Goal: Task Accomplishment & Management: Manage account settings

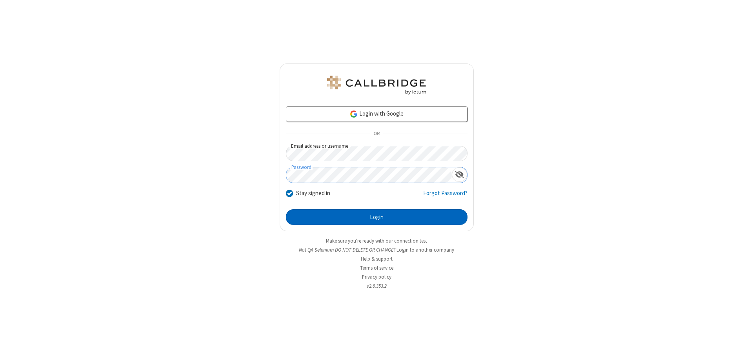
click at [376, 217] on button "Login" at bounding box center [376, 217] width 181 height 16
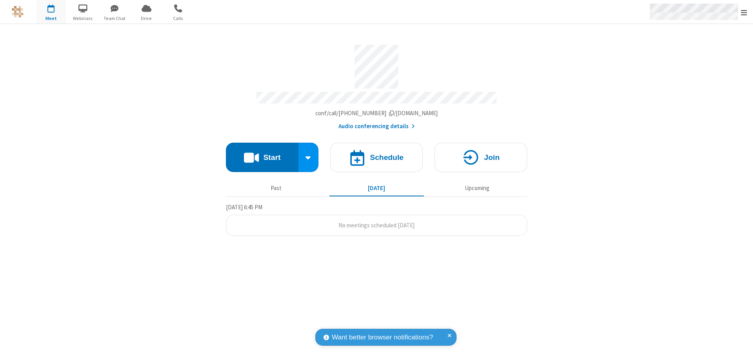
click at [744, 12] on span "Open menu" at bounding box center [743, 13] width 6 height 8
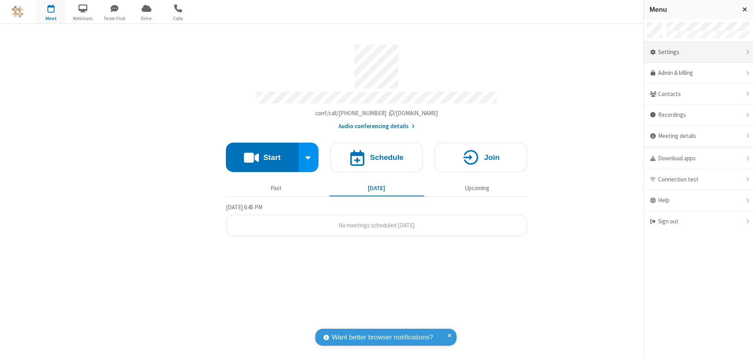
click at [698, 52] on div "Settings" at bounding box center [697, 52] width 109 height 21
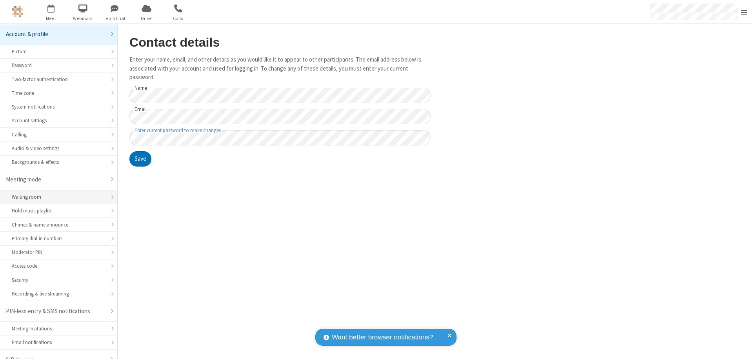
click at [56, 193] on div "Waiting room" at bounding box center [59, 196] width 94 height 7
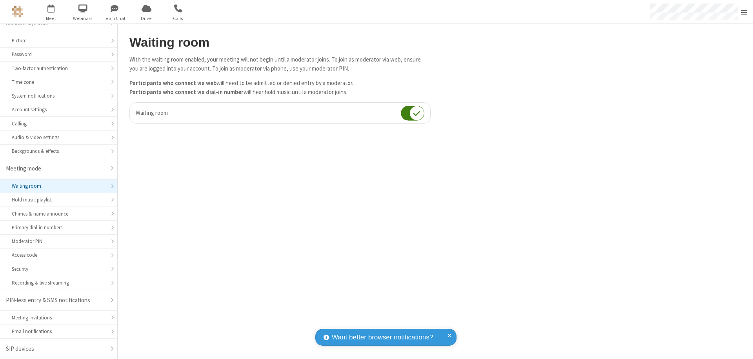
click at [412, 113] on input "checkbox" at bounding box center [413, 112] width 24 height 15
checkbox input "false"
click at [744, 12] on span "Open menu" at bounding box center [743, 13] width 6 height 8
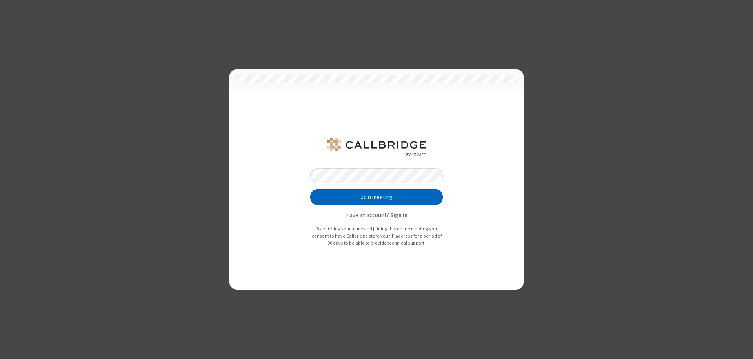
click at [376, 197] on button "Join meeting" at bounding box center [376, 197] width 132 height 16
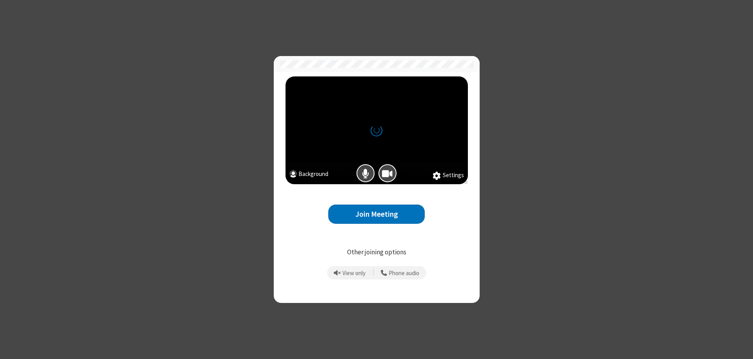
click at [376, 214] on button "Join Meeting" at bounding box center [376, 214] width 96 height 19
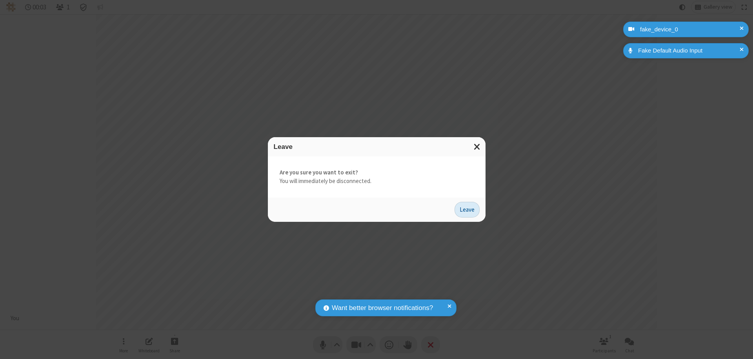
click at [467, 209] on button "Leave" at bounding box center [466, 210] width 25 height 16
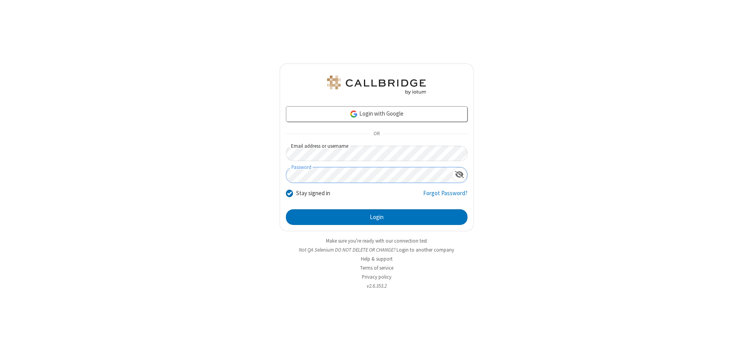
click at [376, 217] on button "Login" at bounding box center [376, 217] width 181 height 16
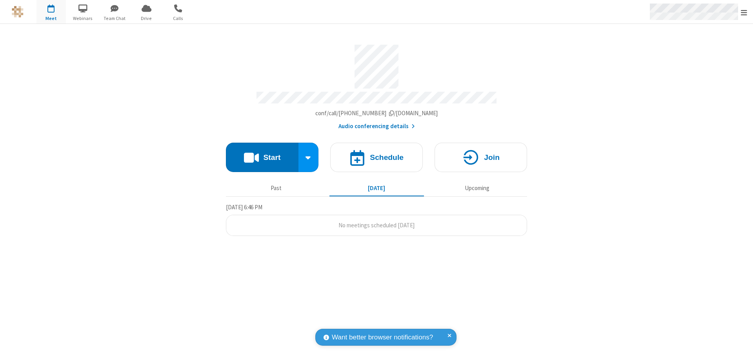
click at [744, 12] on span "Open menu" at bounding box center [743, 13] width 6 height 8
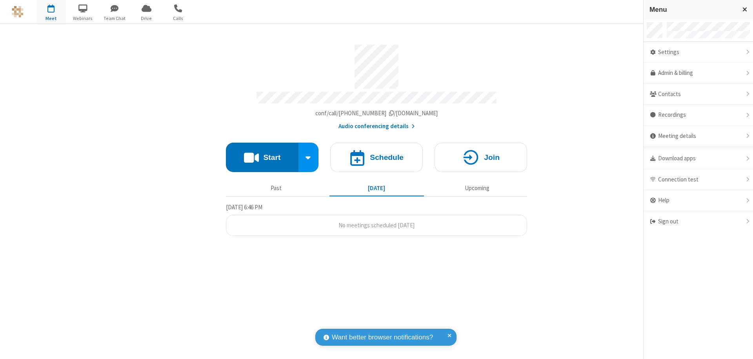
click at [701, 52] on div "Settings" at bounding box center [697, 52] width 109 height 21
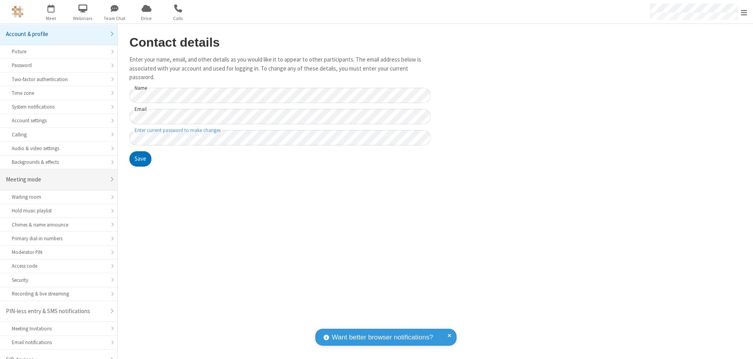
click at [56, 175] on div "Meeting mode" at bounding box center [56, 179] width 100 height 9
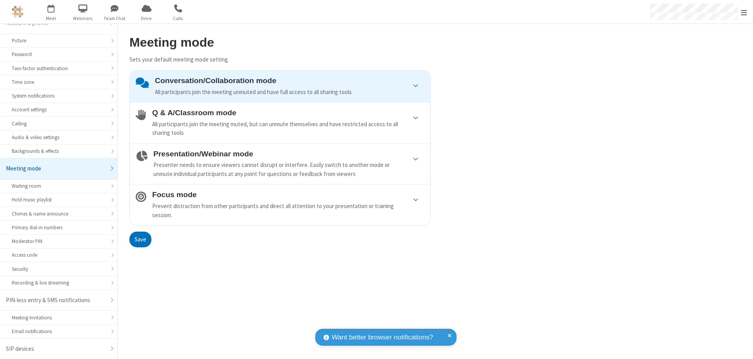
click at [280, 86] on div "Conversation/Collaboration mode All participants join the meeting unmuted and h…" at bounding box center [289, 86] width 269 height 20
click at [140, 239] on button "Save" at bounding box center [140, 240] width 22 height 16
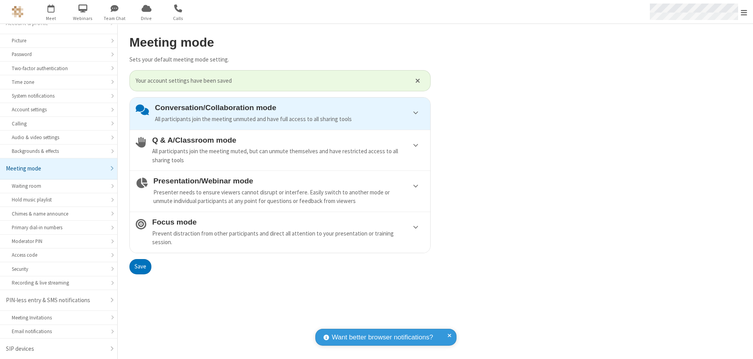
click at [744, 12] on span "Open menu" at bounding box center [743, 13] width 6 height 8
